Goal: Task Accomplishment & Management: Complete application form

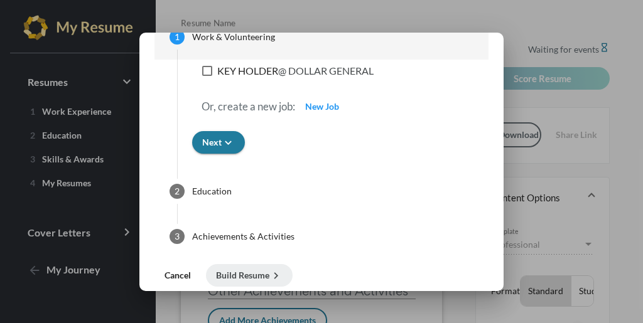
scroll to position [87, 0]
click at [180, 278] on span "Cancel" at bounding box center [178, 274] width 26 height 11
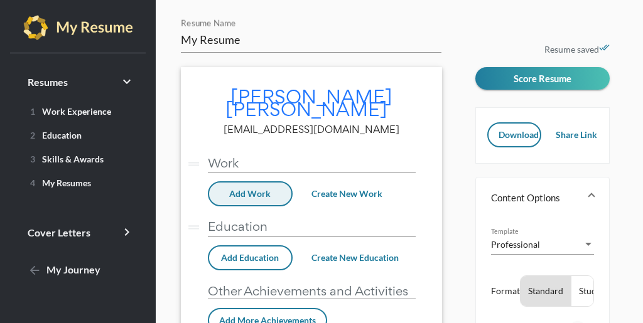
click at [266, 190] on button "Add Work" at bounding box center [250, 193] width 85 height 25
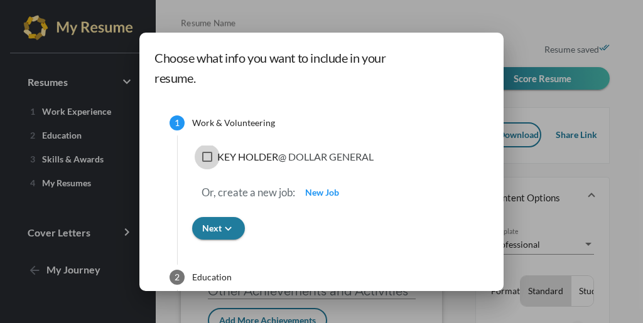
click at [211, 160] on label "KEY HOLDER @ DOLLAR GENERAL" at bounding box center [287, 156] width 171 height 15
click at [207, 162] on input "KEY HOLDER @ DOLLAR GENERAL" at bounding box center [207, 162] width 1 height 1
checkbox input "true"
click at [227, 226] on icon "keyboard_arrow_down" at bounding box center [228, 228] width 13 height 13
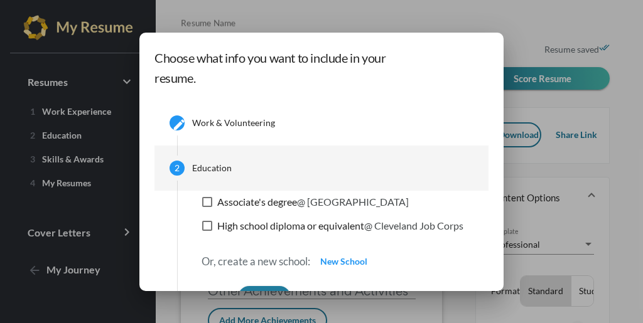
scroll to position [9, 0]
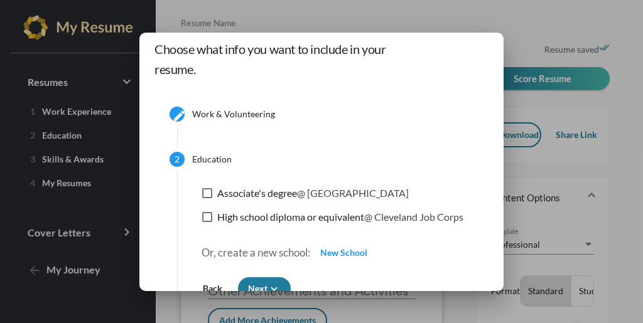
drag, startPoint x: 212, startPoint y: 203, endPoint x: 201, endPoint y: 210, distance: 13.6
click at [212, 203] on mat-checkbox "Associate's degree @ [GEOGRAPHIC_DATA]" at bounding box center [305, 195] width 207 height 19
click at [202, 216] on div at bounding box center [207, 217] width 10 height 10
click at [207, 222] on input "High school diploma or equivalent @ Cleveland Job Corps" at bounding box center [207, 222] width 1 height 1
checkbox input "true"
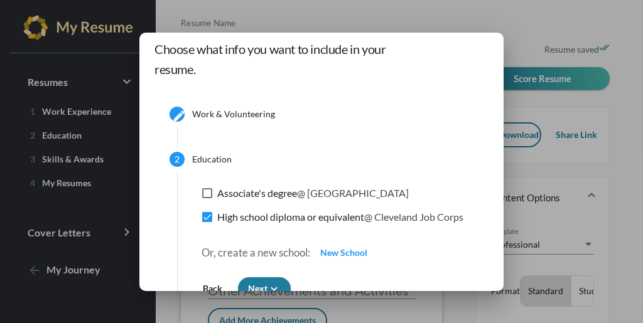
click at [205, 200] on label "Associate's degree @ [GEOGRAPHIC_DATA]" at bounding box center [305, 193] width 207 height 15
click at [207, 199] on input "Associate's degree @ [GEOGRAPHIC_DATA]" at bounding box center [207, 198] width 1 height 1
checkbox input "true"
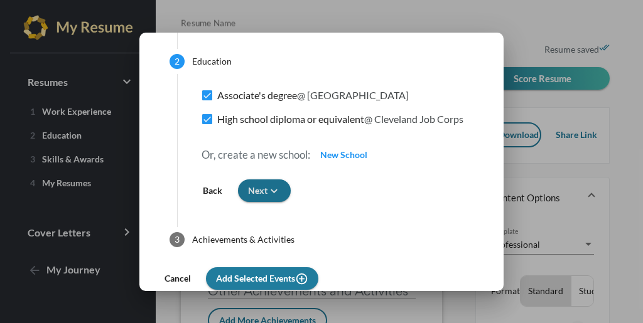
click at [269, 185] on icon "keyboard_arrow_down" at bounding box center [274, 191] width 13 height 13
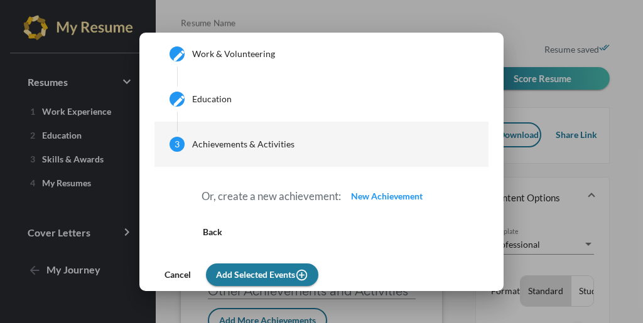
scroll to position [69, 0]
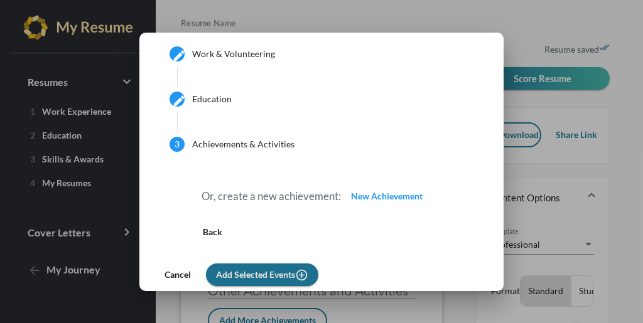
click at [250, 274] on span "Add Selected Events add_circle_outline" at bounding box center [262, 274] width 92 height 11
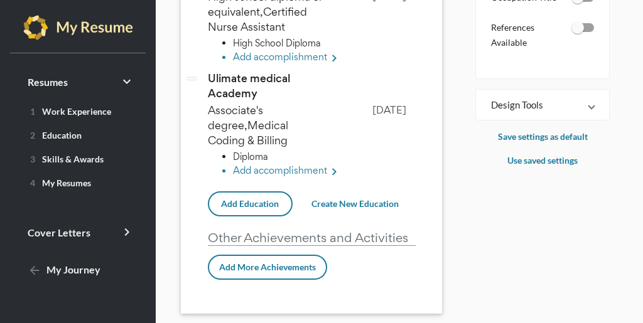
scroll to position [362, 0]
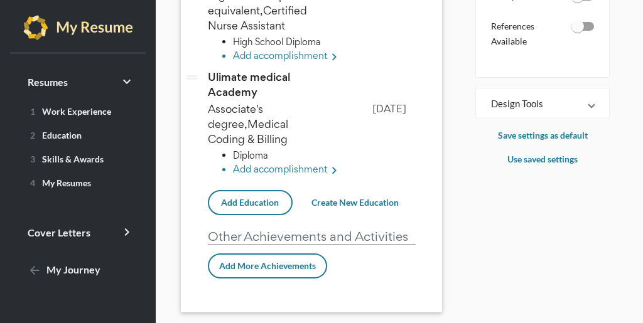
click at [386, 102] on span "[DATE]" at bounding box center [389, 108] width 34 height 13
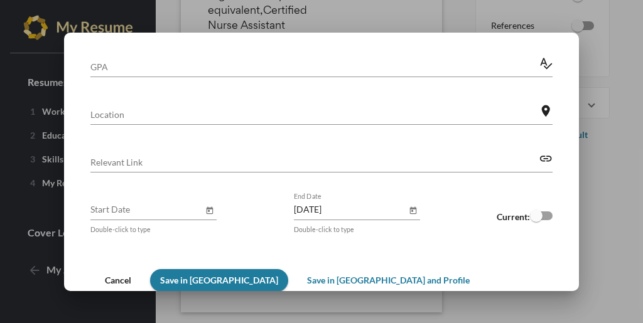
scroll to position [234, 0]
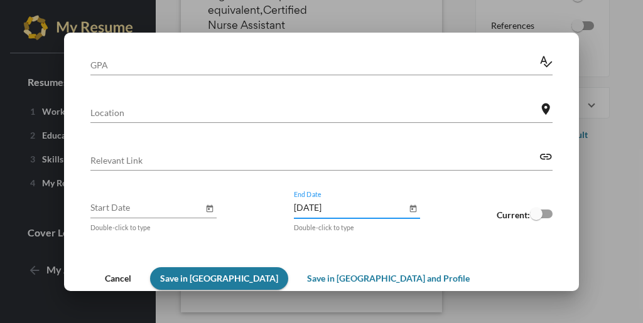
click at [333, 212] on input "[DATE]" at bounding box center [350, 207] width 113 height 13
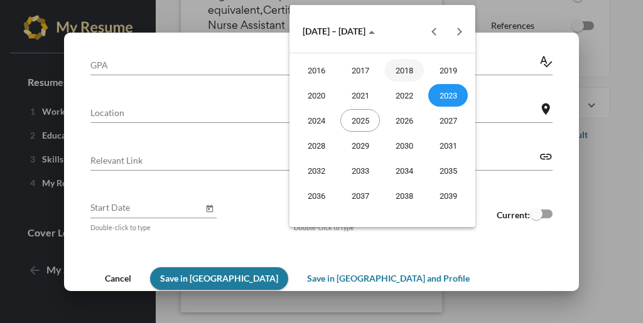
click at [408, 73] on div "2018" at bounding box center [404, 70] width 40 height 23
type input "[DATE]"
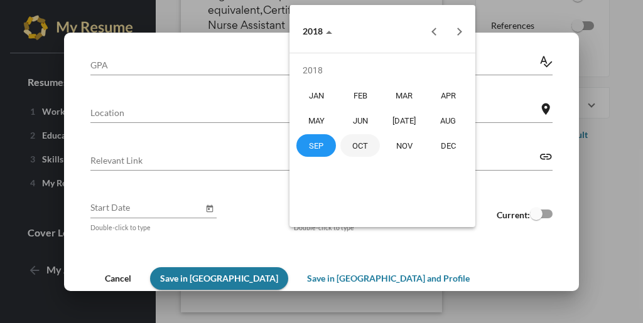
click at [311, 145] on div "SEP" at bounding box center [316, 145] width 40 height 23
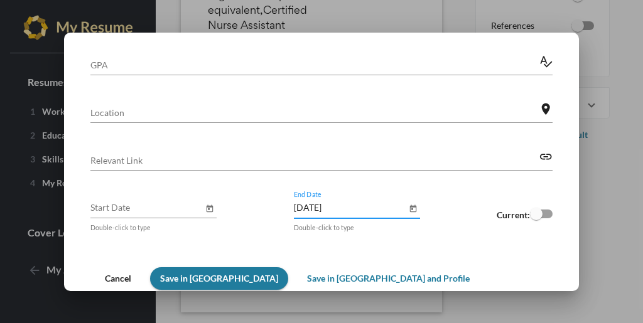
click at [230, 277] on span "Save in [GEOGRAPHIC_DATA]" at bounding box center [219, 278] width 118 height 11
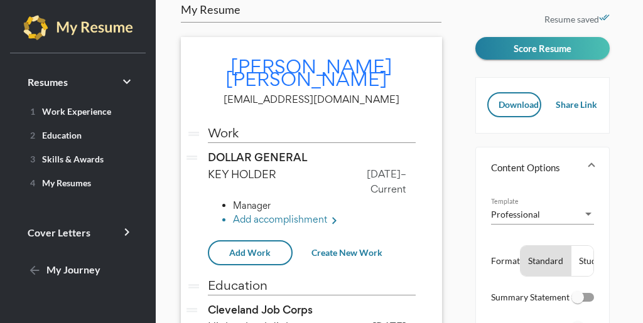
scroll to position [0, 0]
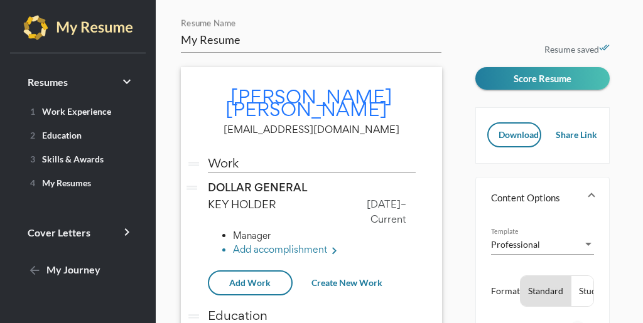
click at [580, 50] on p "Resume saved done_all" at bounding box center [542, 49] width 134 height 15
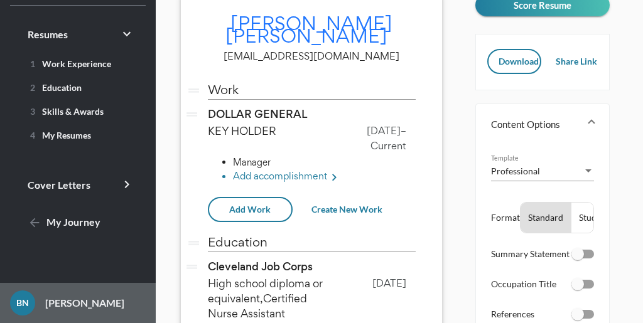
scroll to position [71, 0]
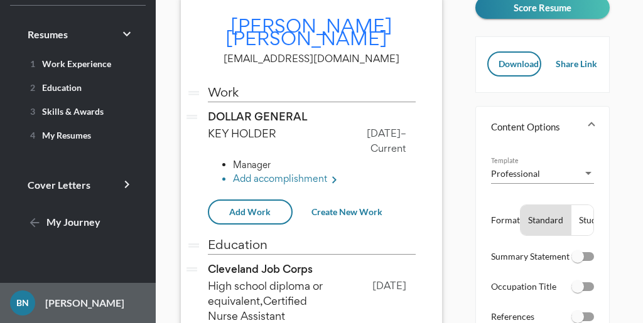
click at [75, 300] on p "[PERSON_NAME]" at bounding box center [79, 303] width 89 height 15
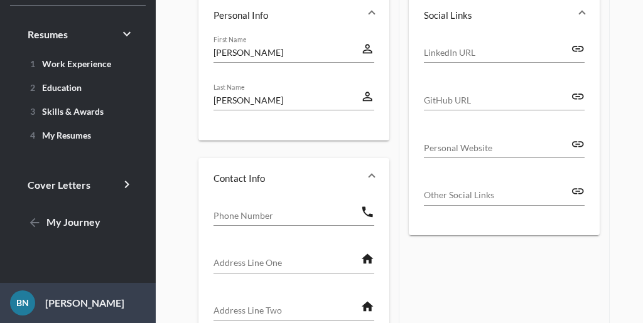
scroll to position [340, 0]
